Goal: Transaction & Acquisition: Purchase product/service

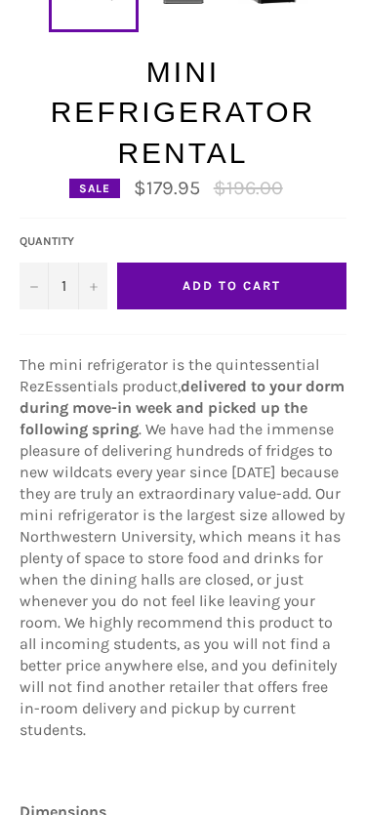
scroll to position [573, 0]
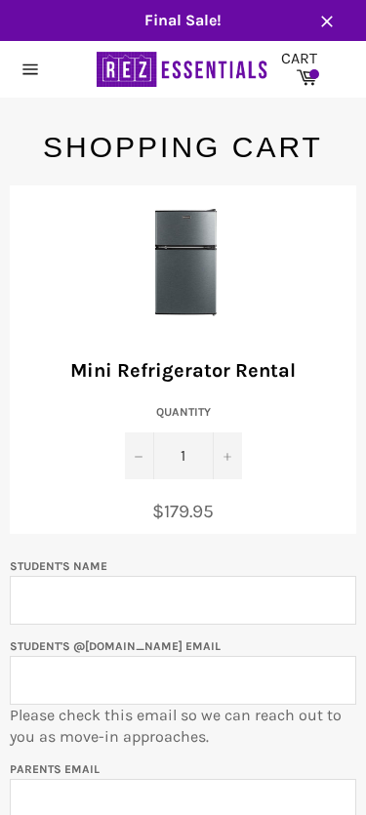
click at [202, 599] on input "Student's Name" at bounding box center [183, 600] width 347 height 49
type input "[PERSON_NAME]"
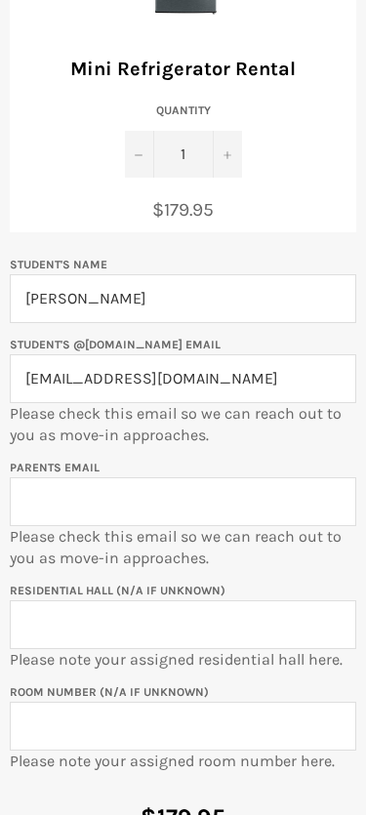
scroll to position [312, 0]
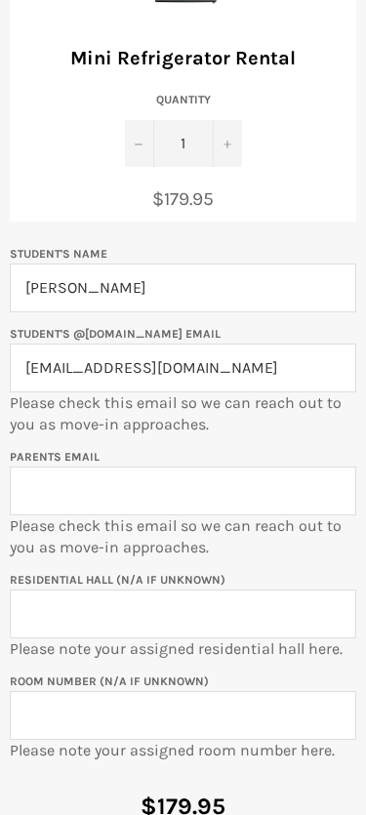
type input "[EMAIL_ADDRESS][DOMAIN_NAME]"
click at [230, 493] on input "Parents email" at bounding box center [183, 491] width 347 height 49
type input "[EMAIL_ADDRESS][DOMAIN_NAME]"
click at [143, 617] on input "Residential Hall (N/A if unknown)" at bounding box center [183, 614] width 347 height 49
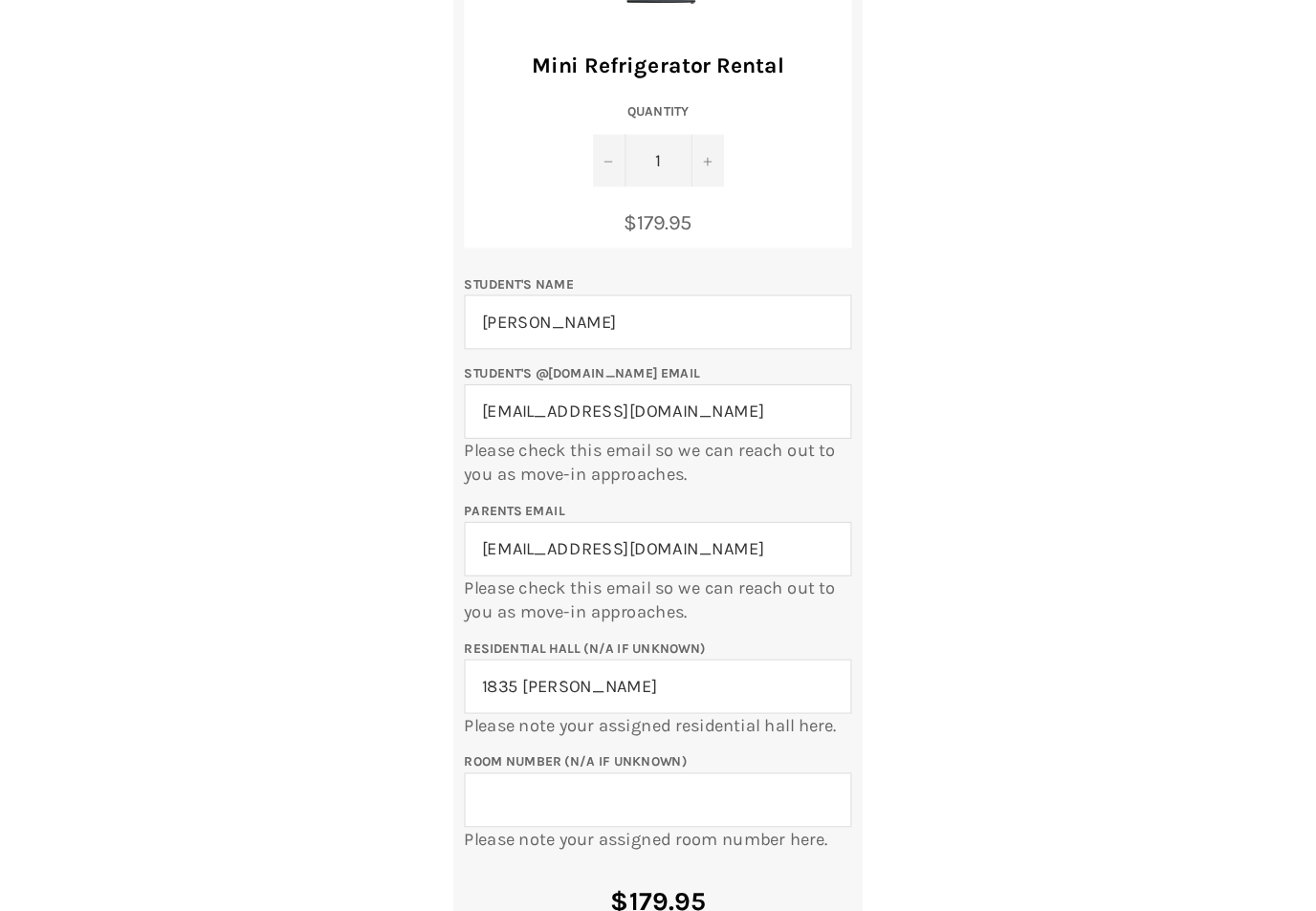
scroll to position [172, 0]
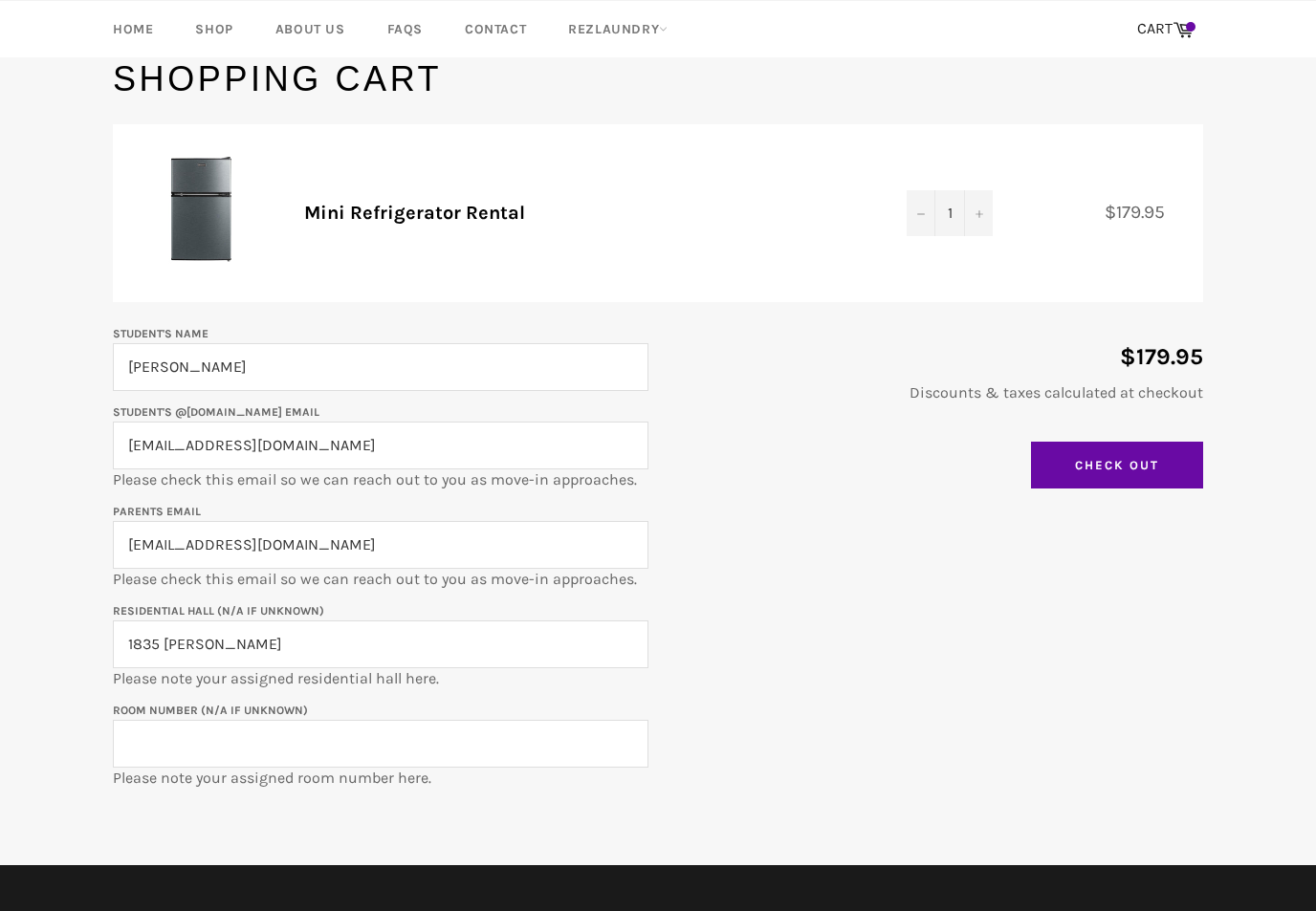
type input "1835 [PERSON_NAME]"
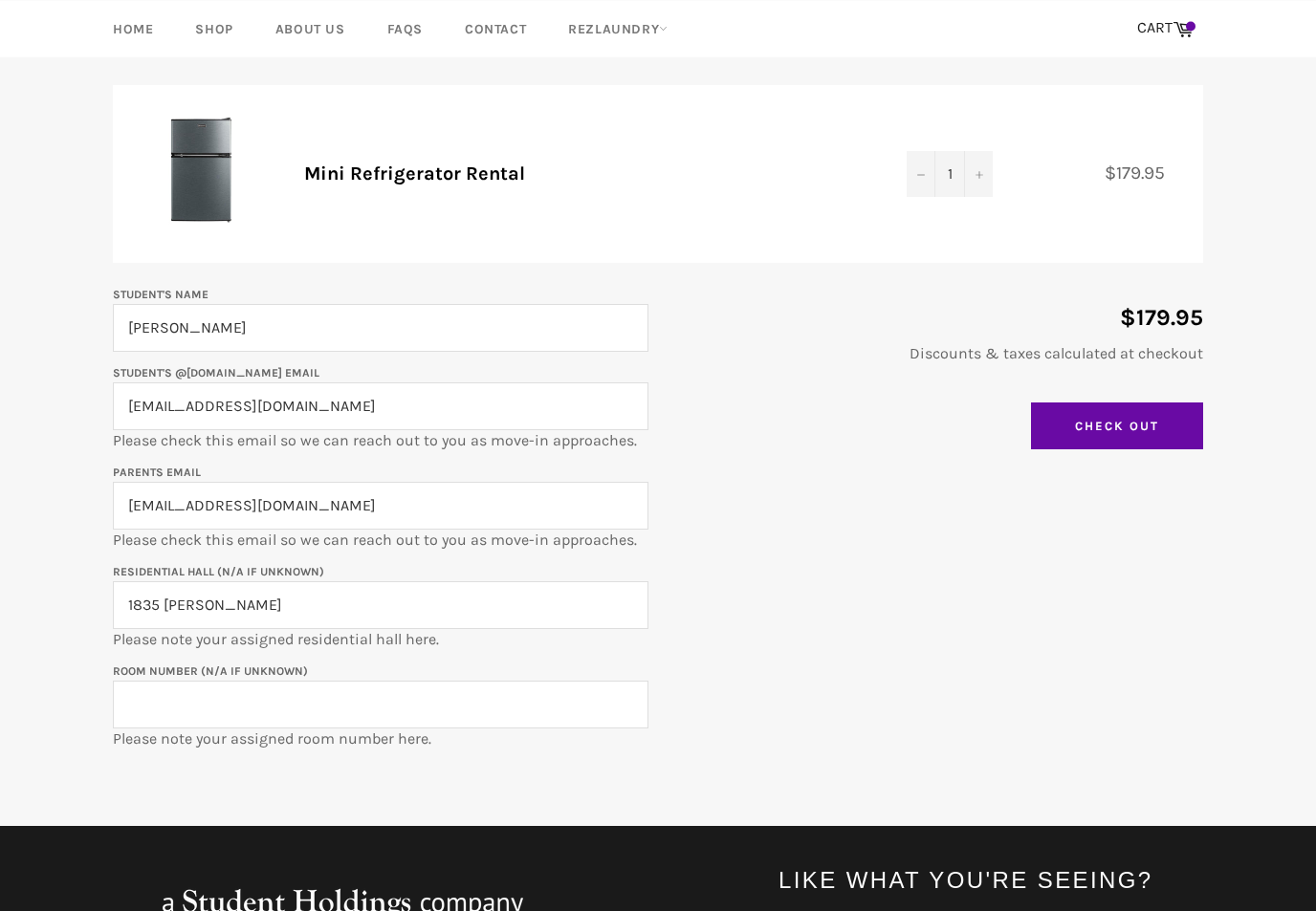
scroll to position [216, 0]
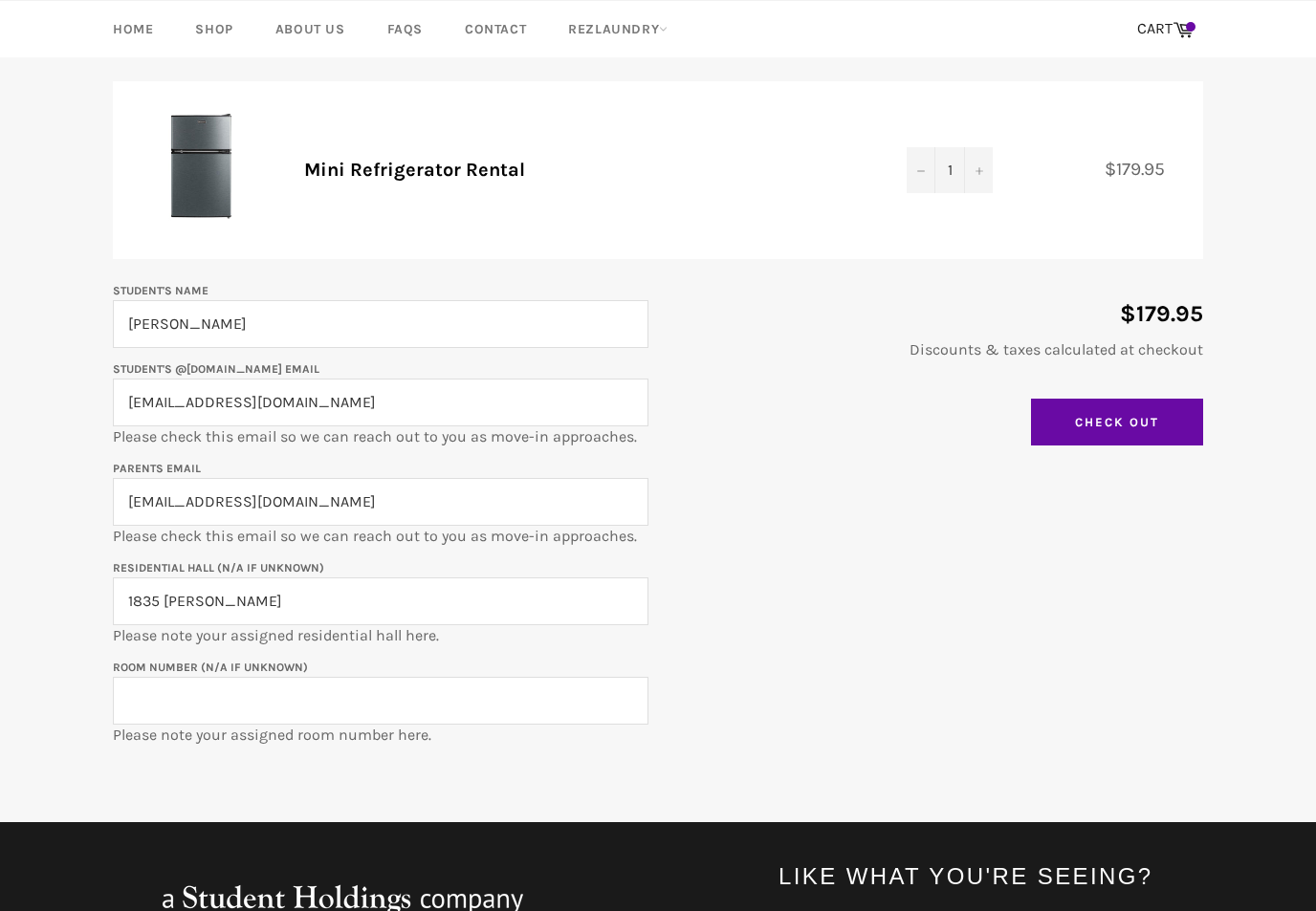
click at [216, 693] on input "Room Number (N/A if unknown)" at bounding box center [380, 700] width 536 height 48
type input "309"
click at [358, 642] on div "Student's Name [PERSON_NAME] Student's @[DOMAIN_NAME] email [EMAIL_ADDRESS][DOM…" at bounding box center [649, 512] width 1109 height 466
click at [358, 419] on input "Check Out" at bounding box center [1117, 422] width 172 height 48
